Goal: Complete application form

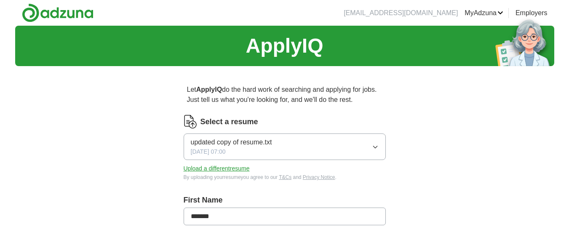
click at [270, 140] on span "updated copy of resume.txt" at bounding box center [231, 142] width 81 height 10
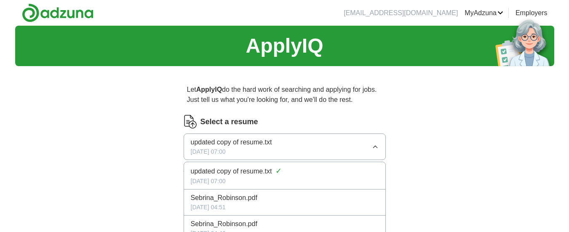
click at [270, 140] on span "updated copy of resume.txt" at bounding box center [231, 142] width 81 height 10
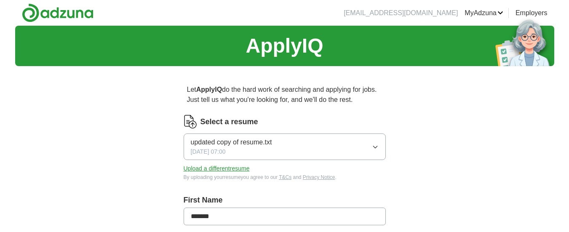
click at [270, 140] on span "updated copy of resume.txt" at bounding box center [231, 142] width 81 height 10
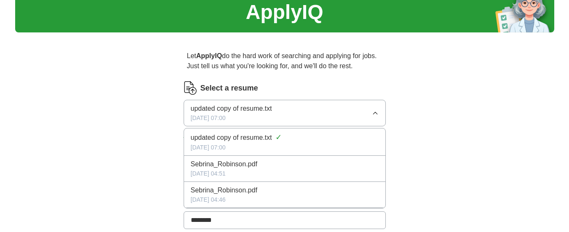
scroll to position [51, 0]
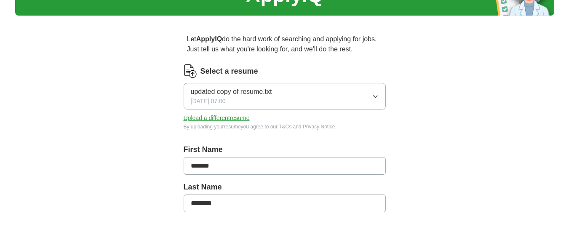
click at [225, 203] on input "********" at bounding box center [285, 203] width 202 height 18
click at [276, 92] on button "updated copy of resume.txt [DATE] 07:00" at bounding box center [285, 96] width 202 height 27
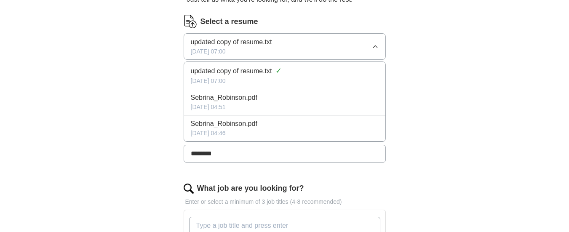
scroll to position [101, 0]
click at [213, 98] on span "Sebrina_Robinson.pdf" at bounding box center [224, 97] width 67 height 10
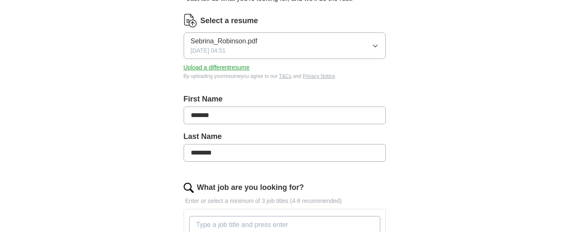
click at [206, 67] on button "Upload a different resume" at bounding box center [217, 67] width 66 height 9
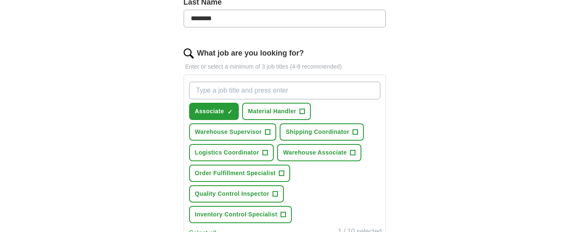
scroll to position [236, 0]
click at [280, 170] on span "+" at bounding box center [281, 173] width 5 height 7
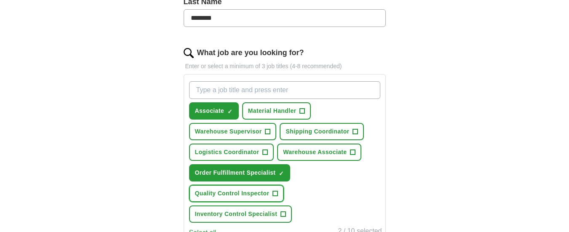
click at [274, 191] on span "+" at bounding box center [275, 193] width 5 height 7
click at [351, 151] on span "+" at bounding box center [352, 152] width 5 height 7
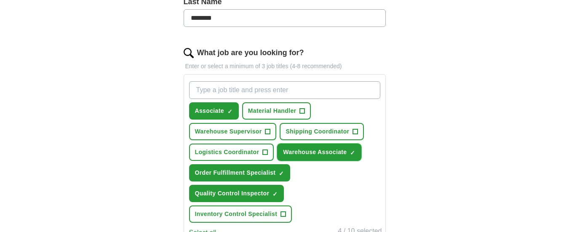
click at [0, 0] on span "×" at bounding box center [0, 0] width 0 height 0
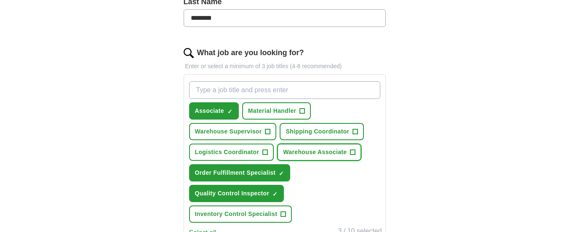
click at [352, 149] on span "+" at bounding box center [352, 152] width 5 height 7
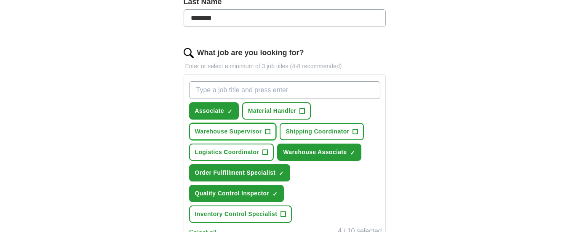
click at [265, 130] on span "+" at bounding box center [267, 131] width 5 height 7
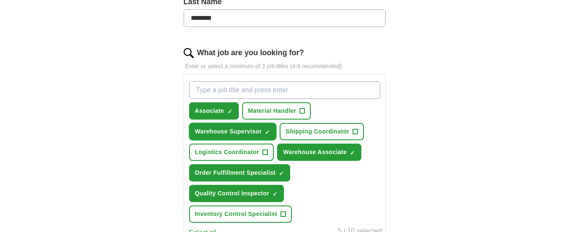
click at [0, 0] on span "×" at bounding box center [0, 0] width 0 height 0
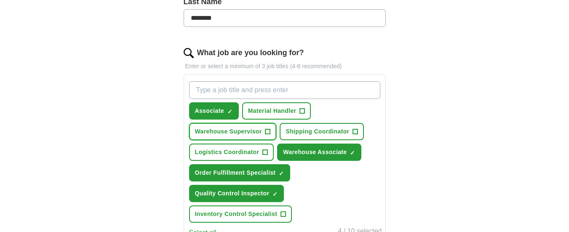
click at [265, 130] on span "+" at bounding box center [267, 131] width 5 height 7
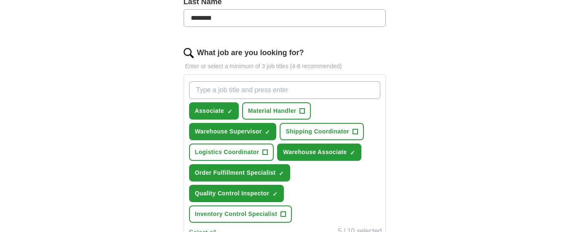
click at [431, 163] on div "ApplyIQ Let ApplyIQ do the hard work of searching and applying for jobs. Just t…" at bounding box center [284, 110] width 539 height 641
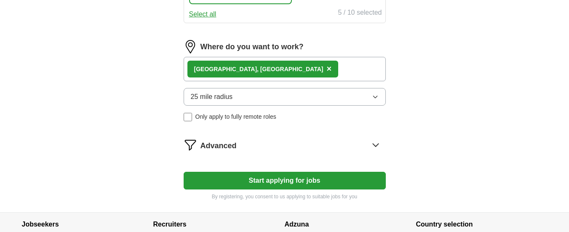
scroll to position [455, 0]
click at [309, 177] on button "Start applying for jobs" at bounding box center [285, 180] width 202 height 18
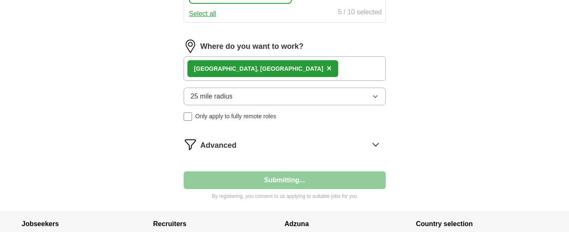
select select "**"
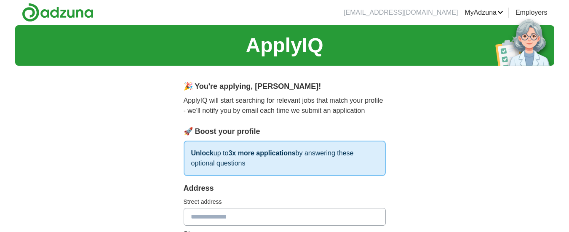
scroll to position [0, 0]
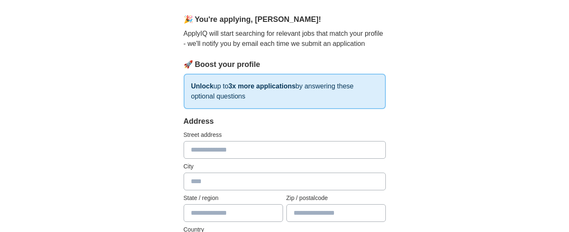
scroll to position [84, 0]
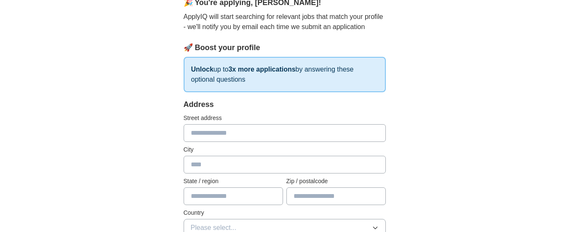
click at [226, 130] on input "text" at bounding box center [285, 133] width 202 height 18
type input "**********"
type input "*********"
type input "**********"
type input "*****"
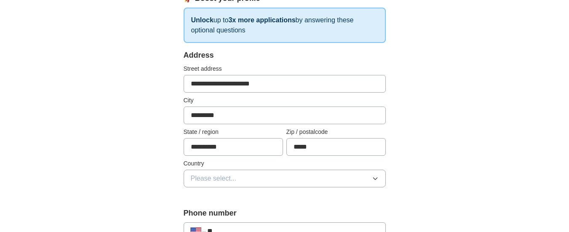
scroll to position [135, 0]
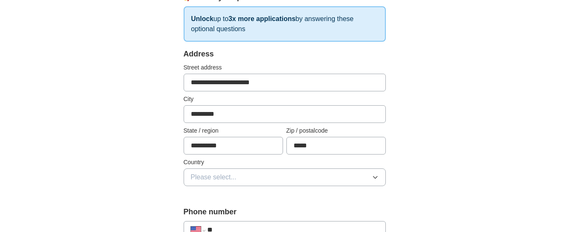
click at [354, 179] on button "Please select..." at bounding box center [285, 177] width 202 height 18
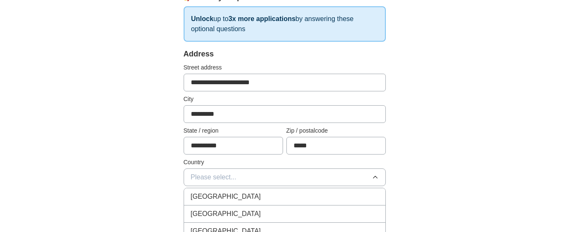
click at [346, 214] on div "[GEOGRAPHIC_DATA]" at bounding box center [285, 214] width 188 height 10
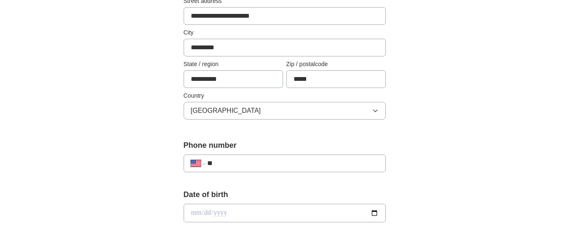
scroll to position [202, 0]
click at [272, 162] on input "**" at bounding box center [292, 162] width 171 height 10
type input "**********"
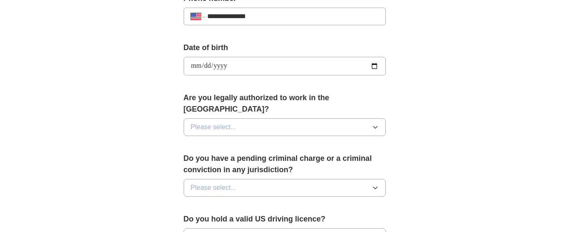
drag, startPoint x: 272, startPoint y: 122, endPoint x: 273, endPoint y: 112, distance: 9.8
click at [273, 118] on button "Please select..." at bounding box center [285, 127] width 202 height 18
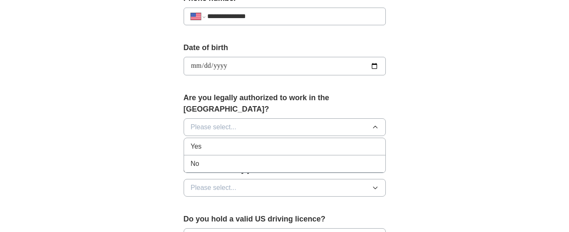
click at [273, 118] on button "Please select..." at bounding box center [285, 127] width 202 height 18
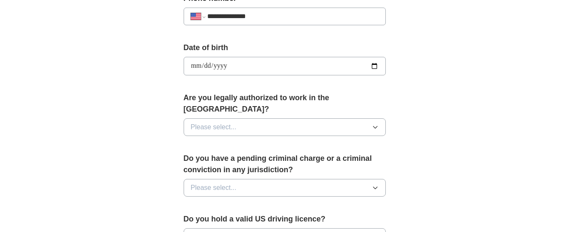
click at [270, 118] on button "Please select..." at bounding box center [285, 127] width 202 height 18
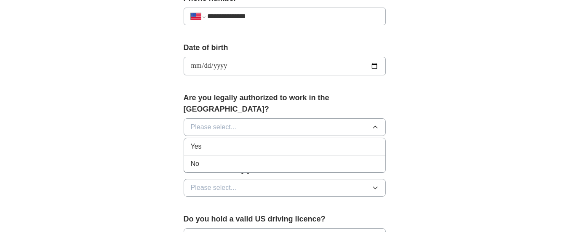
click at [270, 141] on div "Yes" at bounding box center [285, 146] width 188 height 10
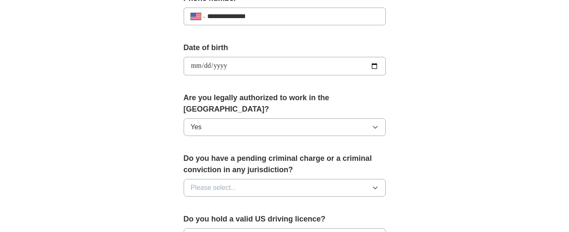
click at [273, 179] on button "Please select..." at bounding box center [285, 188] width 202 height 18
click at [282, 219] on div "No" at bounding box center [285, 224] width 188 height 10
click at [384, 193] on form "**********" at bounding box center [285, 135] width 202 height 601
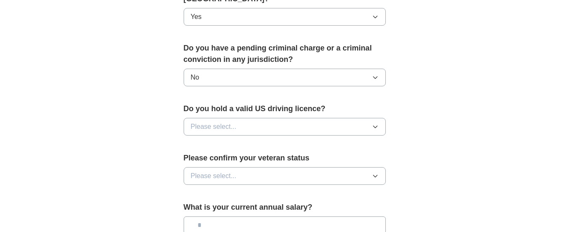
scroll to position [483, 0]
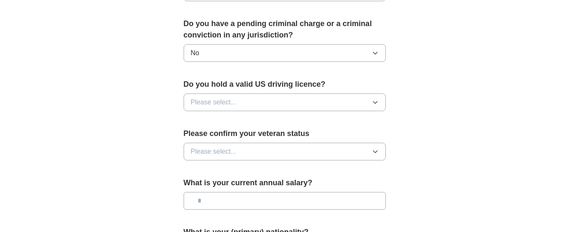
click at [302, 93] on button "Please select..." at bounding box center [285, 102] width 202 height 18
click at [295, 117] on div "Yes" at bounding box center [285, 122] width 188 height 10
click at [304, 143] on button "Please select..." at bounding box center [285, 152] width 202 height 18
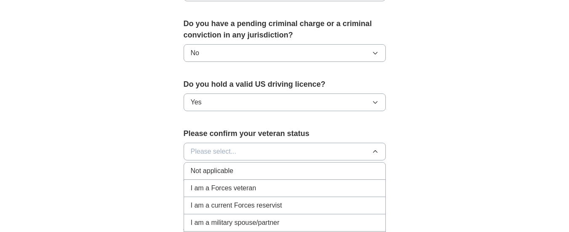
click at [251, 166] on div "Not applicable" at bounding box center [285, 171] width 188 height 10
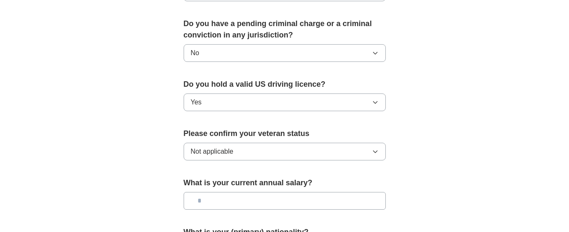
click at [211, 192] on input "text" at bounding box center [285, 201] width 202 height 18
type input "*******"
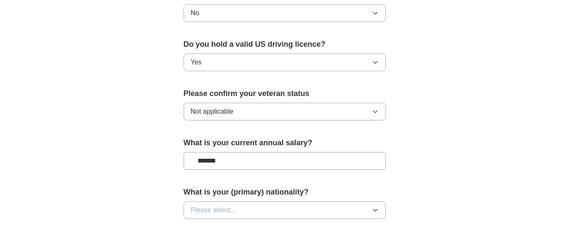
scroll to position [533, 0]
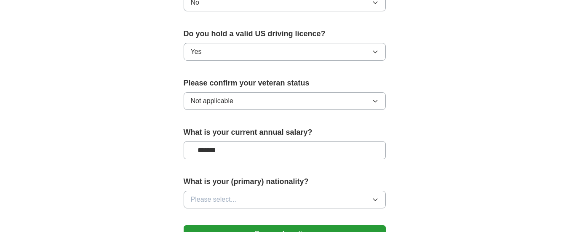
click at [277, 195] on button "Please select..." at bounding box center [285, 200] width 202 height 18
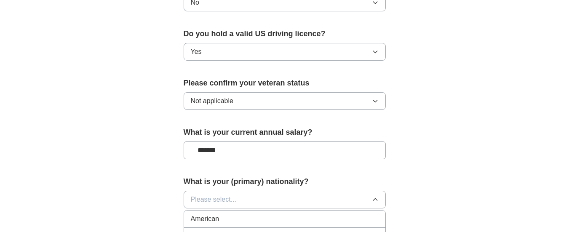
click at [280, 214] on div "American" at bounding box center [285, 219] width 188 height 10
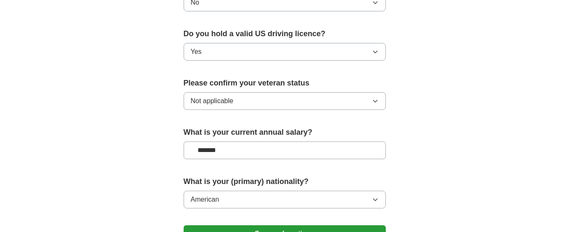
click at [280, 225] on button "Save and continue" at bounding box center [285, 233] width 202 height 17
